Goal: Transaction & Acquisition: Purchase product/service

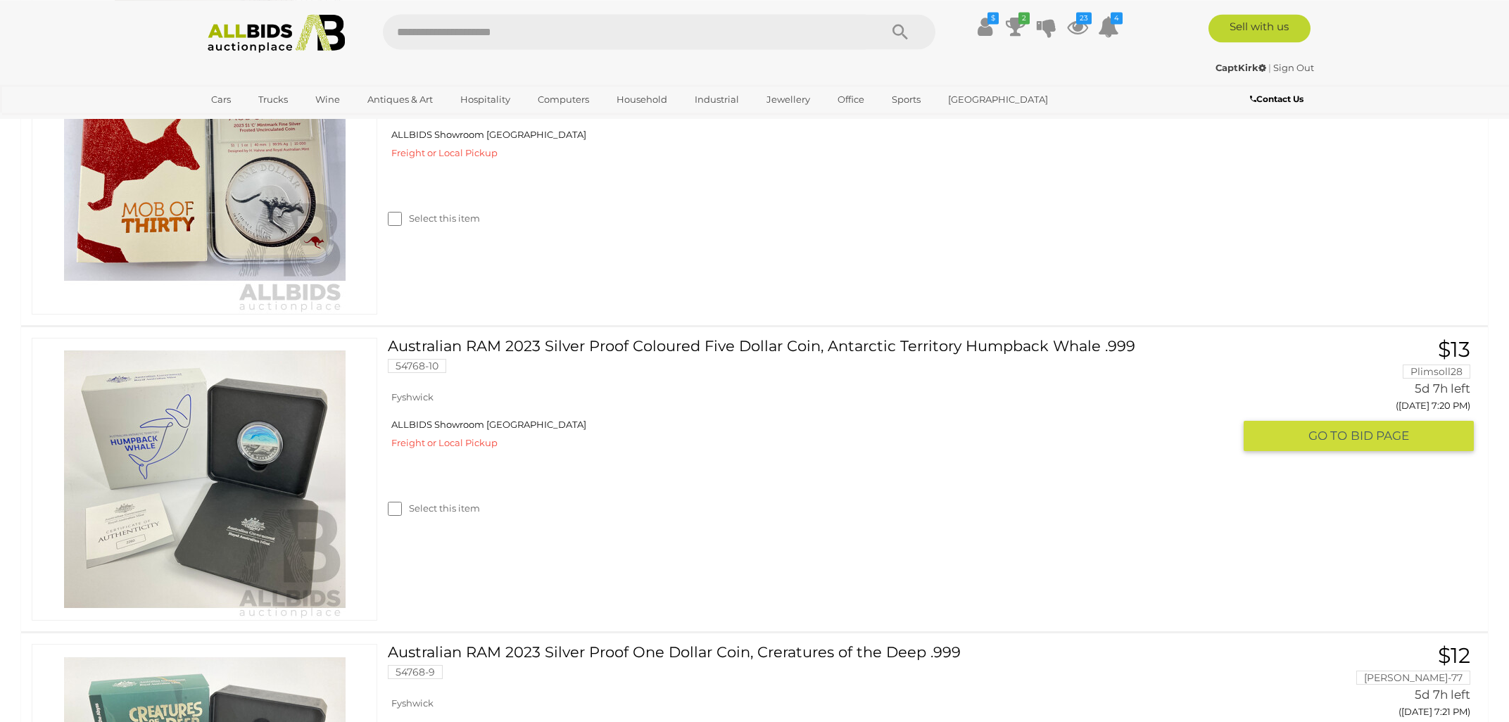
scroll to position [2263, 0]
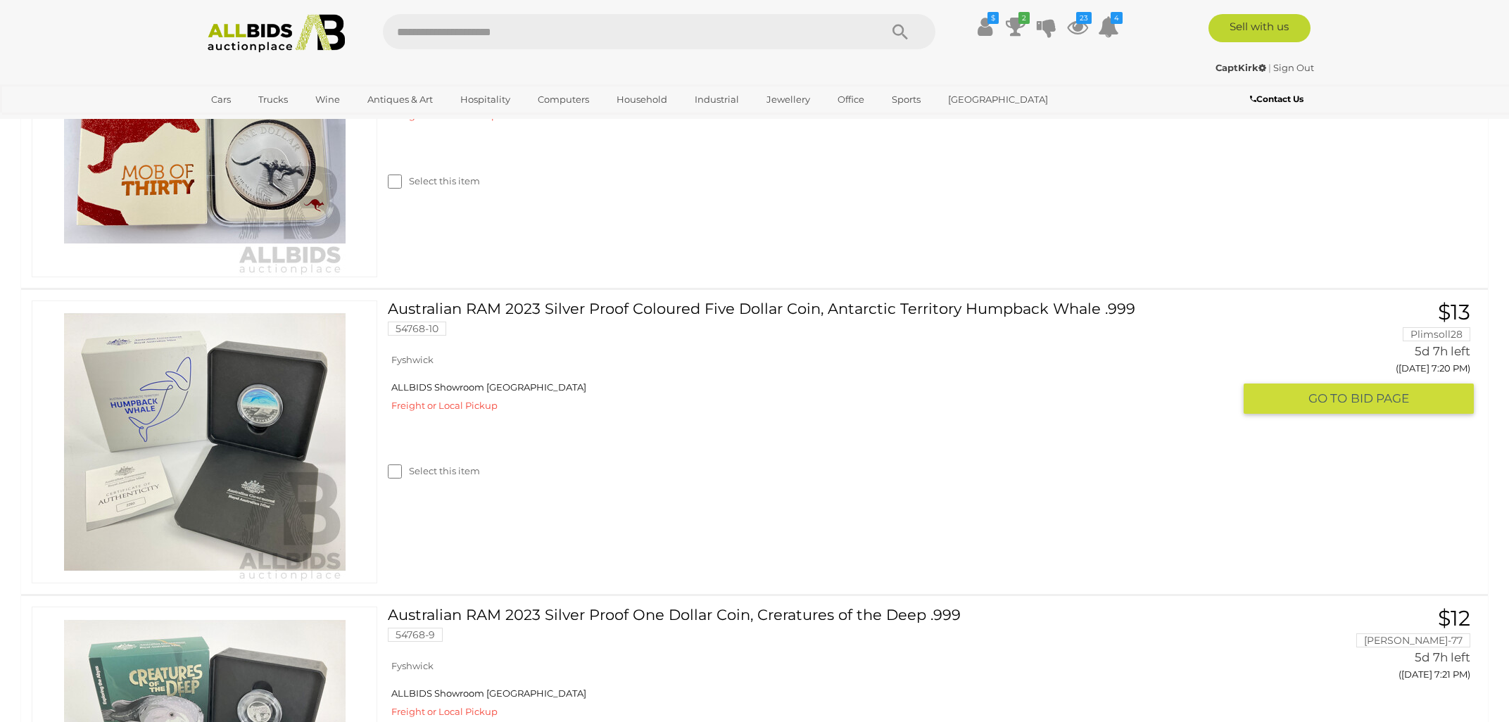
click at [257, 452] on img at bounding box center [205, 442] width 282 height 282
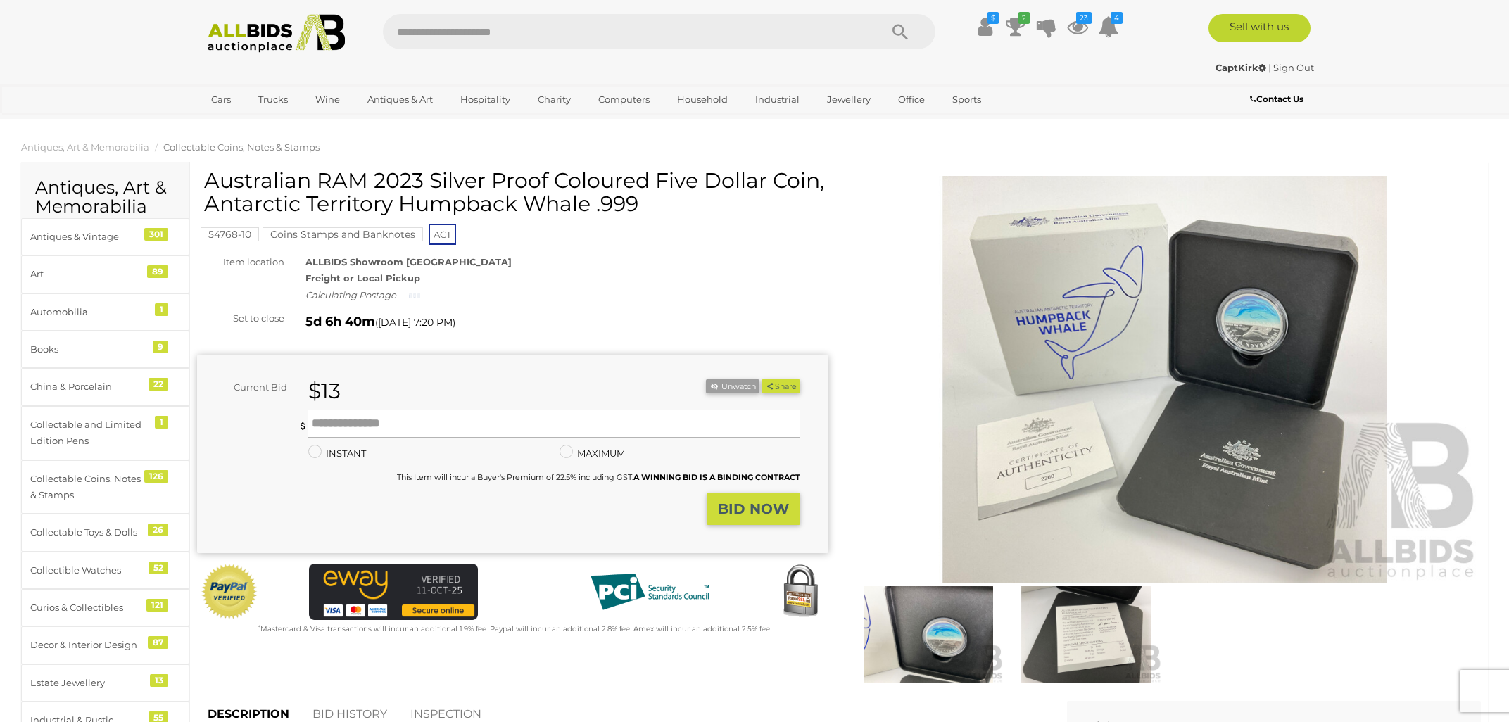
click at [337, 425] on input "text" at bounding box center [554, 424] width 492 height 28
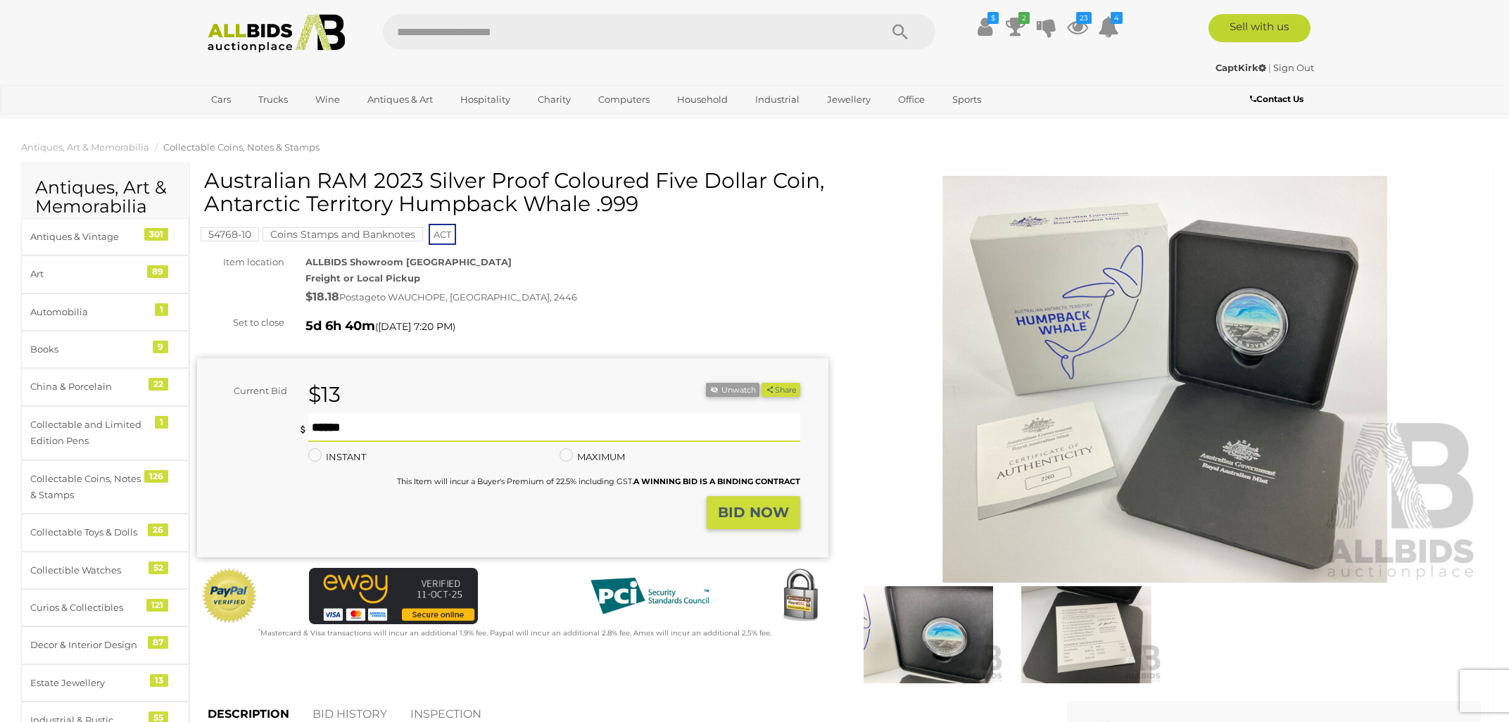
type input "**"
click at [775, 511] on strong "BID NOW" at bounding box center [753, 512] width 71 height 17
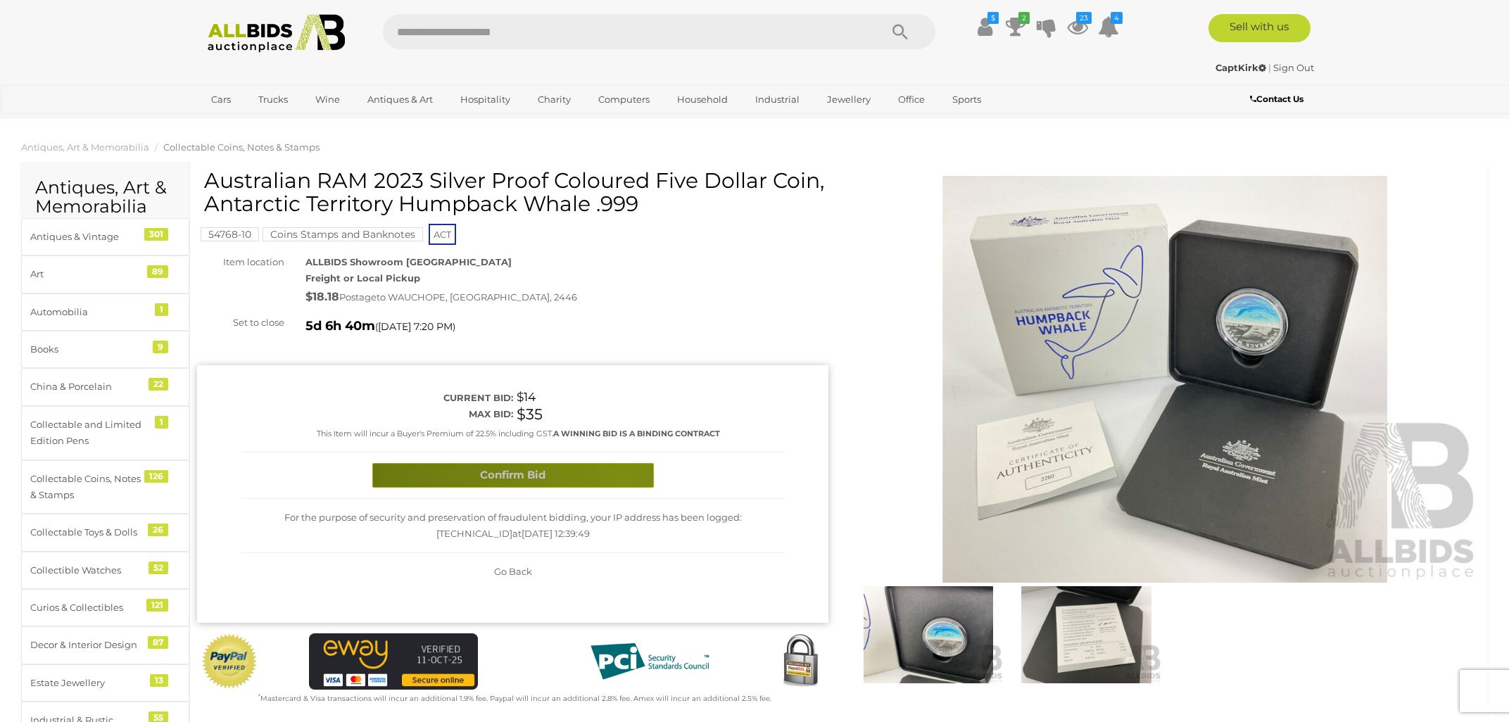
click at [625, 477] on button "Confirm Bid" at bounding box center [513, 475] width 282 height 25
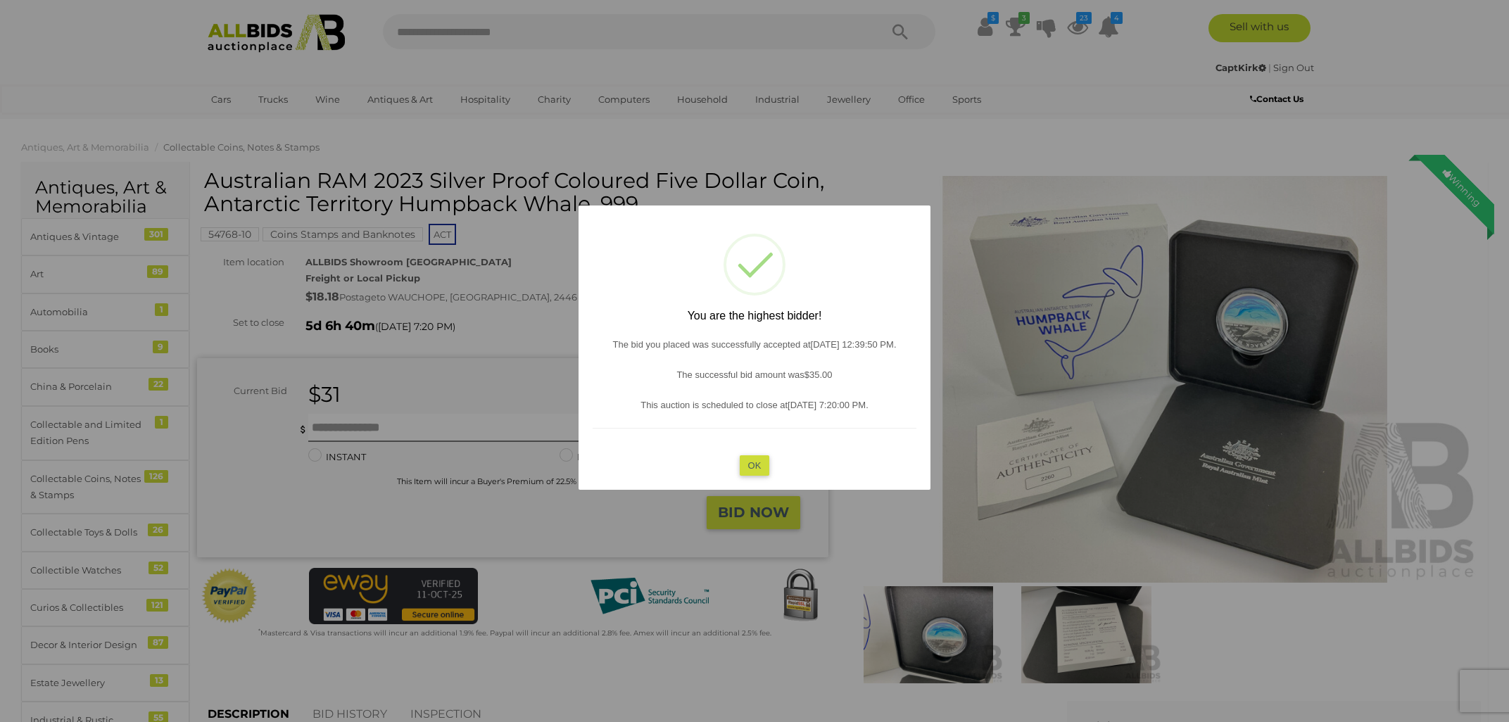
click at [760, 457] on button "OK" at bounding box center [755, 465] width 30 height 20
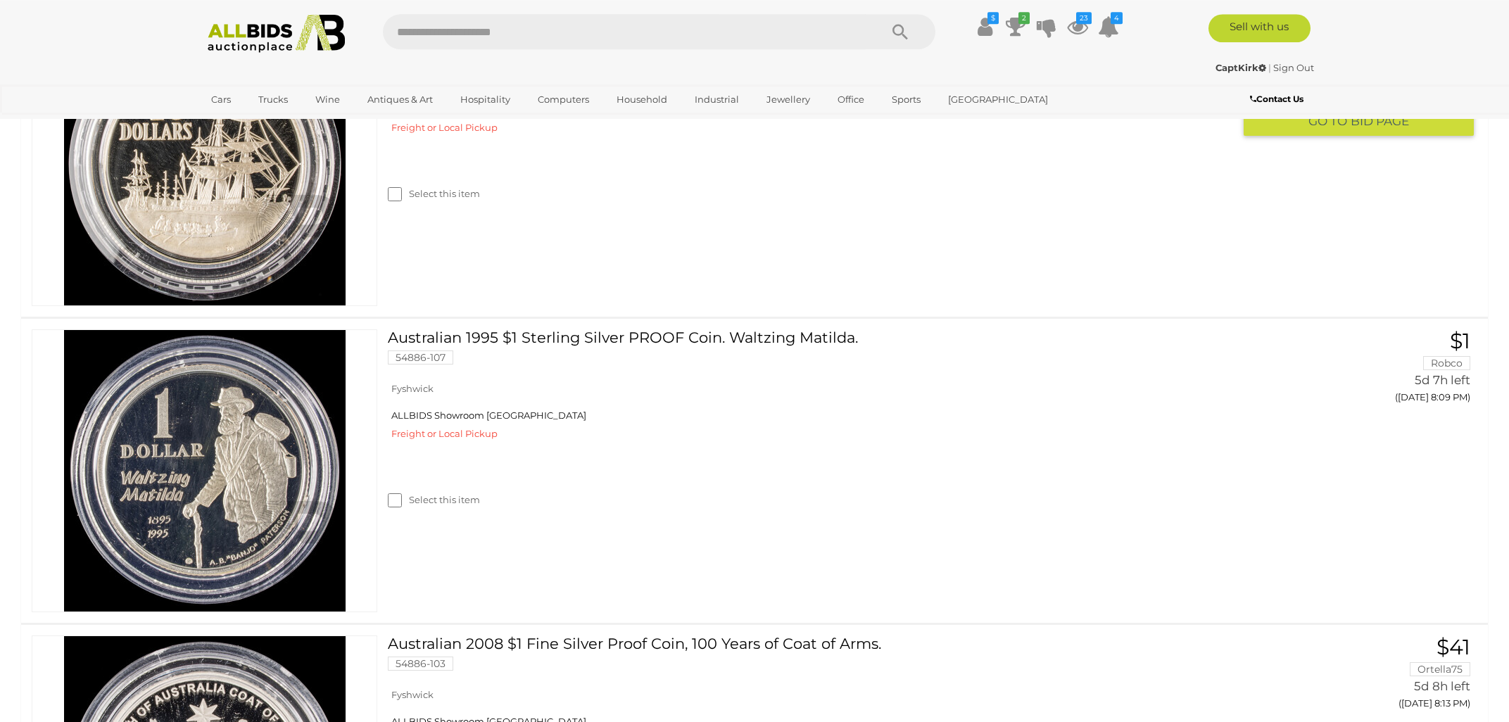
scroll to position [3885, 0]
